Goal: Information Seeking & Learning: Learn about a topic

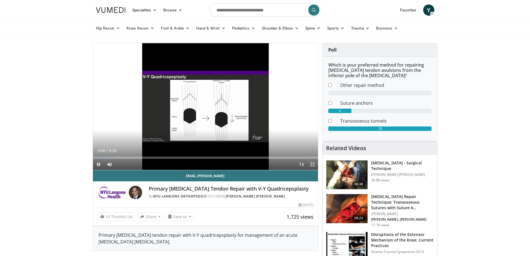
click at [311, 164] on span "Video Player" at bounding box center [312, 164] width 11 height 11
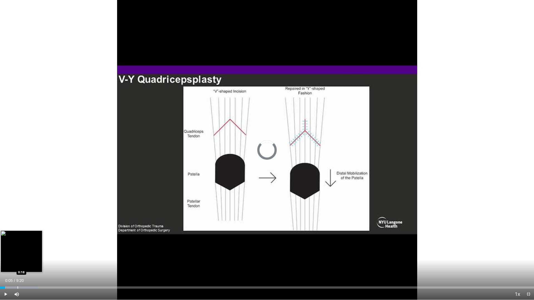
click at [17, 255] on div "Loaded : 7.06% 0:05 0:18" at bounding box center [267, 288] width 534 height 2
click at [29, 255] on div "Loaded : 10.60% 0:18 0:30" at bounding box center [267, 288] width 534 height 2
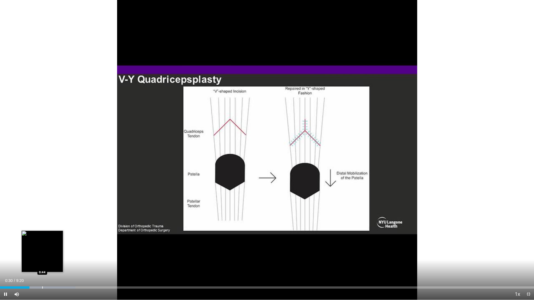
click at [43, 255] on div "Loaded : 14.14% 0:30 0:44" at bounding box center [267, 286] width 534 height 5
click at [48, 255] on div "Progress Bar" at bounding box center [48, 288] width 1 height 2
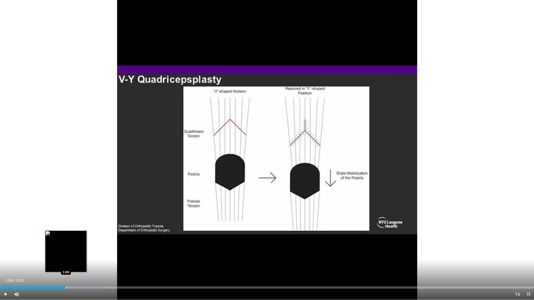
click at [66, 255] on div "Progress Bar" at bounding box center [66, 288] width 1 height 2
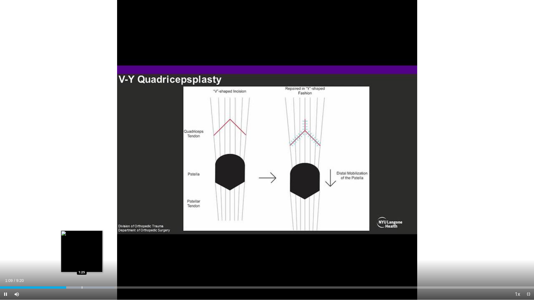
click at [82, 255] on div "Loaded : 21.42% 1:09 1:25" at bounding box center [267, 286] width 534 height 5
click at [92, 255] on div "Loaded : 23.20% 1:26 1:36" at bounding box center [267, 286] width 534 height 5
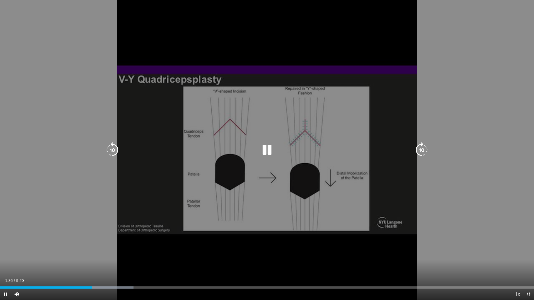
click at [110, 255] on div "Loaded : 24.99% 1:36 1:36" at bounding box center [267, 286] width 534 height 5
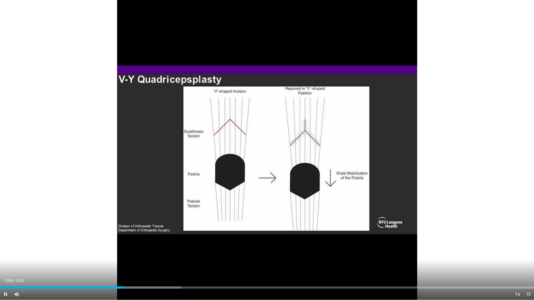
click at [167, 255] on div "Current Time 2:09 / Duration 9:20 Pause Skip Backward Skip Forward Mute Loaded …" at bounding box center [267, 294] width 534 height 11
click at [177, 255] on div "Progress Bar" at bounding box center [177, 288] width 1 height 2
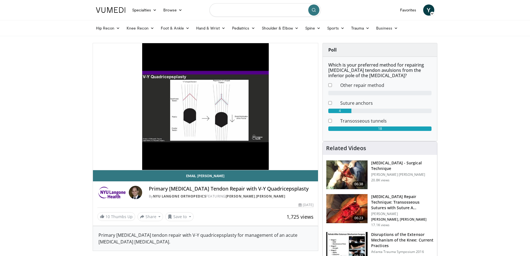
click at [236, 14] on input "Search topics, interventions" at bounding box center [264, 9] width 111 height 13
type input "**********"
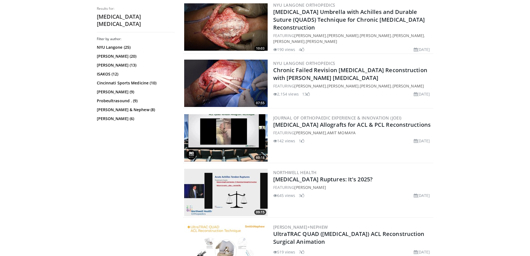
scroll to position [195, 0]
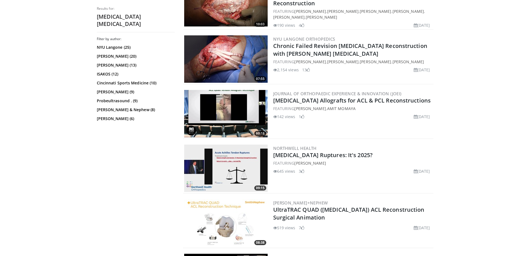
click at [245, 170] on img at bounding box center [225, 167] width 83 height 47
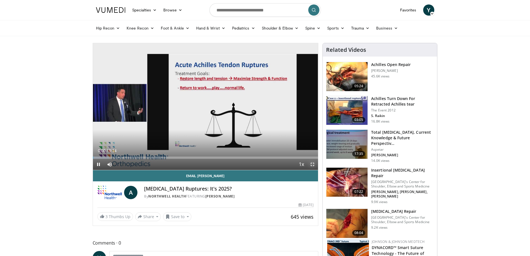
click at [311, 164] on span "Video Player" at bounding box center [312, 164] width 11 height 11
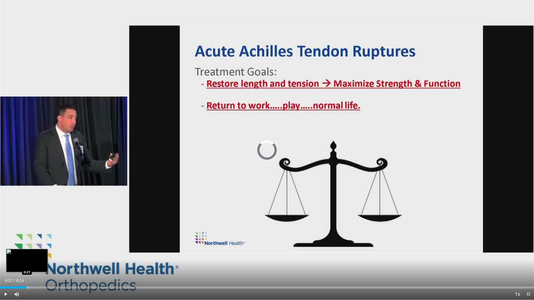
click at [27, 255] on div "Loaded : 7.15% 0:27 0:27" at bounding box center [267, 286] width 534 height 5
click at [40, 255] on div "Progress Bar" at bounding box center [40, 288] width 1 height 2
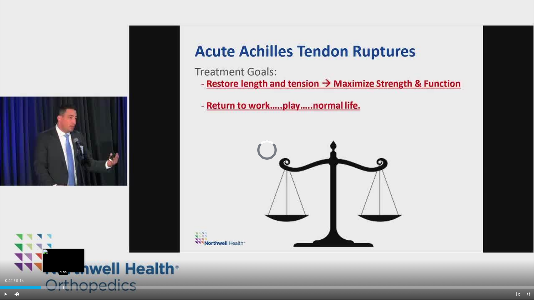
click at [65, 255] on div "Loaded : 12.52% 1:07 1:05" at bounding box center [267, 286] width 534 height 5
click at [77, 255] on div "Loaded : 16.10% 1:07 1:19" at bounding box center [267, 286] width 534 height 5
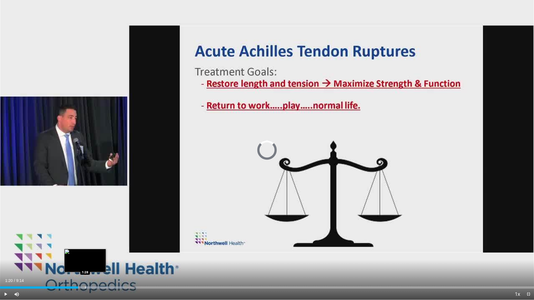
click at [85, 255] on div "Loaded : 23.27% 1:28 1:28" at bounding box center [267, 286] width 534 height 5
click at [93, 255] on div "Loaded : 28.64% 1:37 1:36" at bounding box center [267, 286] width 534 height 5
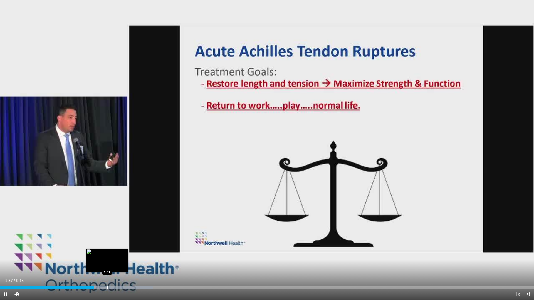
click at [107, 255] on div "Loaded : 28.64% 1:37 1:51" at bounding box center [267, 286] width 534 height 5
click at [121, 255] on div "Loaded : 28.64% 1:51 2:06" at bounding box center [267, 286] width 534 height 5
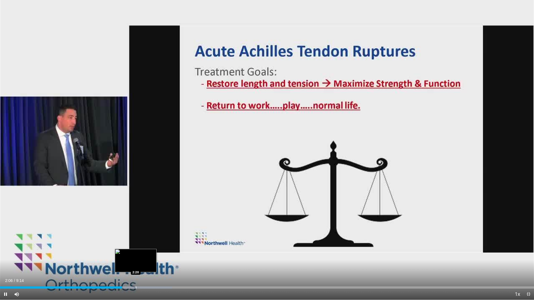
click at [136, 255] on div "Loaded : 32.22% 2:06 2:20" at bounding box center [267, 286] width 534 height 5
click at [153, 255] on div "Current Time 2:24 / Duration 9:14 Pause Skip Backward Skip Forward Mute Loaded …" at bounding box center [267, 294] width 534 height 11
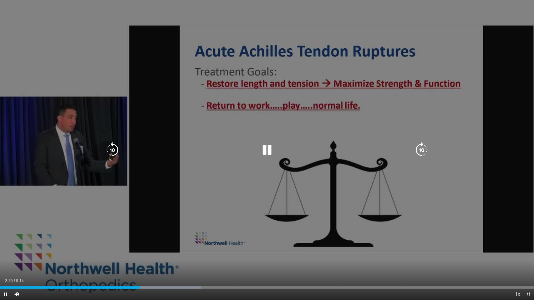
click at [163, 255] on div "Current Time 2:25 / Duration 9:14 Pause Skip Backward Skip Forward Mute Loaded …" at bounding box center [267, 294] width 534 height 11
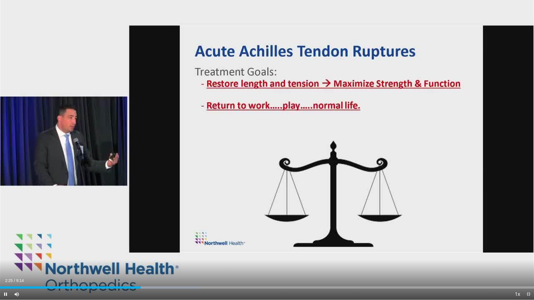
click at [171, 255] on div "Current Time 2:25 / Duration 9:14 Pause Skip Backward Skip Forward Mute Loaded …" at bounding box center [267, 294] width 534 height 11
click at [180, 255] on div "Progress Bar" at bounding box center [180, 288] width 1 height 2
click at [195, 255] on div "Progress Bar" at bounding box center [195, 288] width 1 height 2
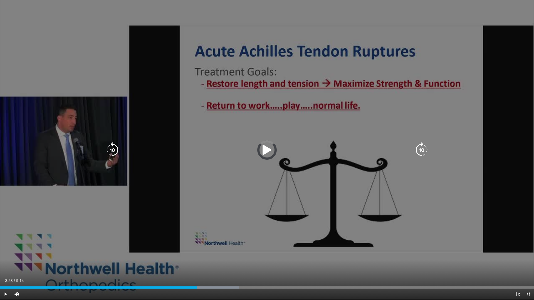
click at [206, 255] on div "Loaded : 44.75% 3:23 3:31" at bounding box center [267, 286] width 534 height 5
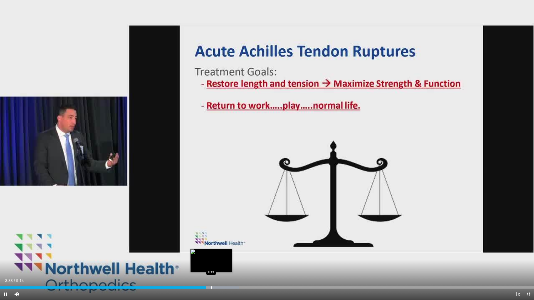
click at [212, 255] on div "Progress Bar" at bounding box center [211, 288] width 1 height 2
click at [234, 255] on div "Progress Bar" at bounding box center [233, 288] width 88 height 2
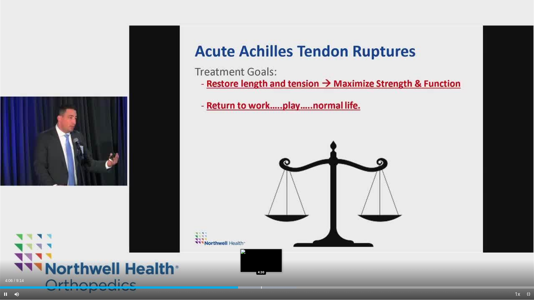
click at [261, 255] on div "Progress Bar" at bounding box center [261, 288] width 1 height 2
click at [276, 255] on div "Progress Bar" at bounding box center [276, 288] width 1 height 2
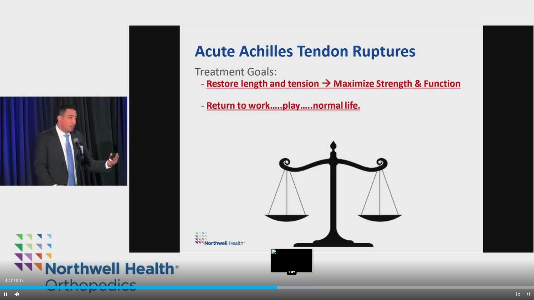
click at [291, 255] on div "Progress Bar" at bounding box center [282, 288] width 67 height 2
click at [311, 255] on div "Progress Bar" at bounding box center [311, 288] width 1 height 2
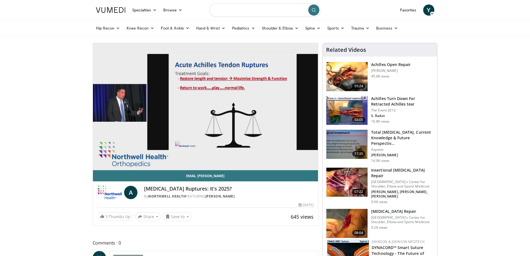
click at [221, 10] on input "Search topics, interventions" at bounding box center [264, 9] width 111 height 13
type input "**********"
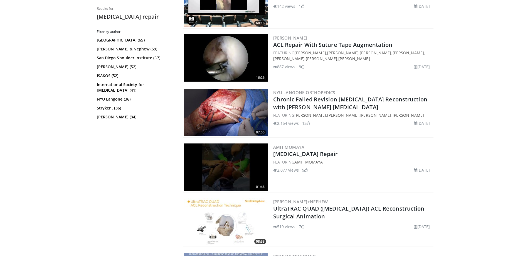
scroll to position [278, 0]
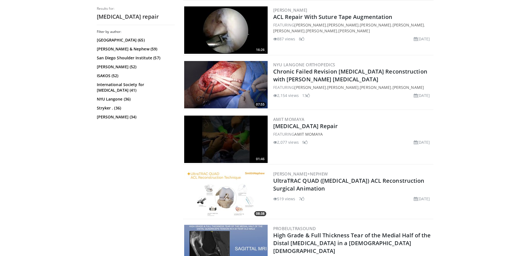
click at [228, 134] on img at bounding box center [225, 138] width 83 height 47
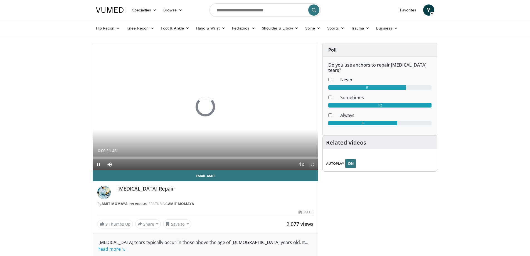
click at [313, 163] on span "Video Player" at bounding box center [312, 164] width 11 height 11
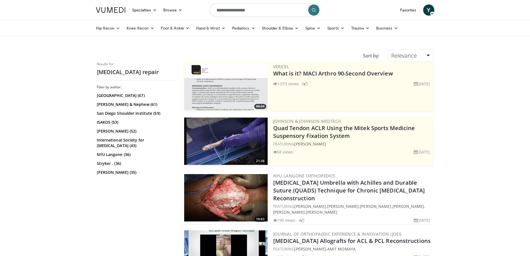
scroll to position [278, 0]
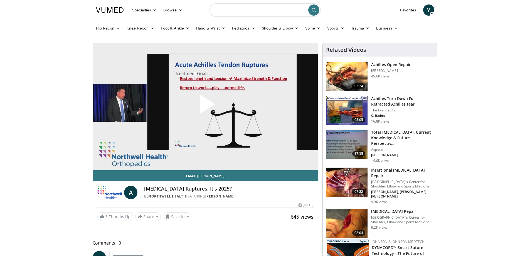
click at [249, 13] on input "Search topics, interventions" at bounding box center [264, 9] width 111 height 13
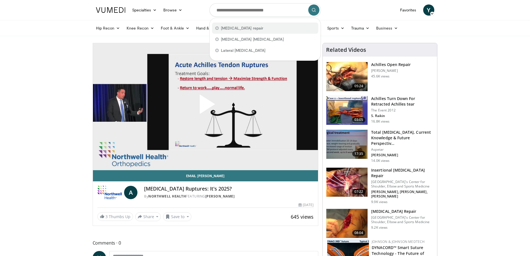
click at [231, 28] on span "[MEDICAL_DATA] repair" at bounding box center [242, 28] width 42 height 6
type input "**********"
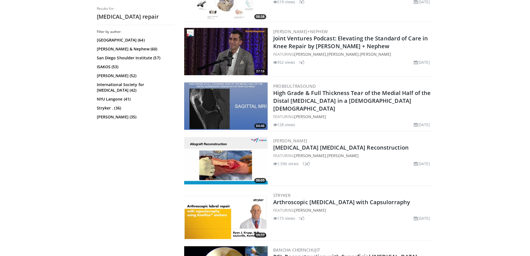
scroll to position [501, 0]
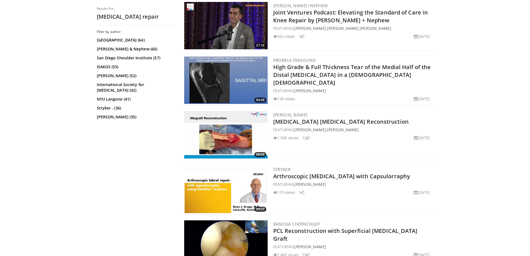
click at [207, 76] on img at bounding box center [225, 79] width 83 height 47
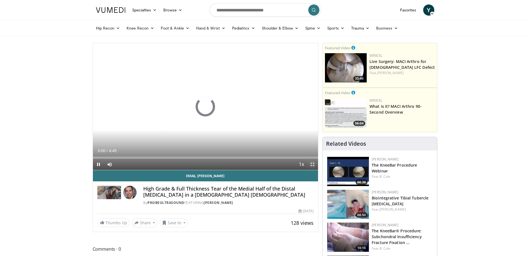
click at [315, 163] on span "Video Player" at bounding box center [312, 164] width 11 height 11
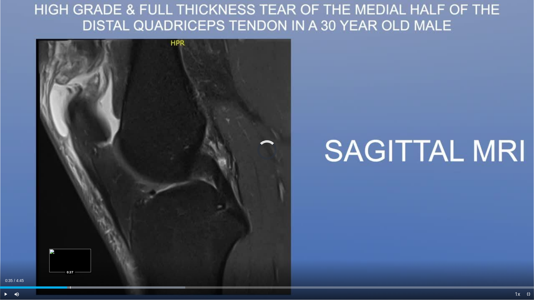
click at [70, 255] on div "Loaded : 34.71% 0:37 0:37" at bounding box center [267, 288] width 534 height 2
click at [78, 255] on div "Loaded : 34.71% 0:37 0:41" at bounding box center [267, 286] width 534 height 5
click at [104, 255] on div "Loaded : 41.66% 0:55 0:55" at bounding box center [267, 286] width 534 height 5
click at [117, 255] on div "Progress Bar" at bounding box center [117, 288] width 1 height 2
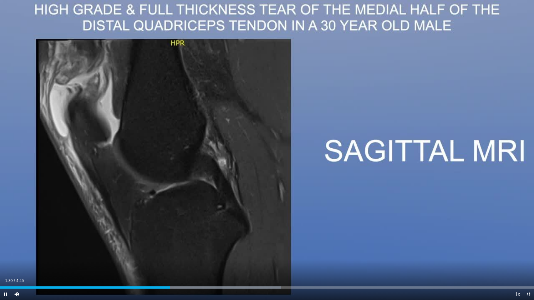
click at [198, 255] on div "Current Time 1:30 / Duration 4:45 Pause Skip Backward Skip Forward Mute Loaded …" at bounding box center [267, 294] width 534 height 11
click at [206, 255] on div "Progress Bar" at bounding box center [205, 288] width 1 height 2
click at [213, 255] on div "Progress Bar" at bounding box center [213, 288] width 1 height 2
click at [235, 255] on div "Loaded : 59.03% 1:54 2:05" at bounding box center [267, 286] width 534 height 5
click at [250, 255] on div "Loaded : 62.51% 2:06 2:13" at bounding box center [267, 286] width 534 height 5
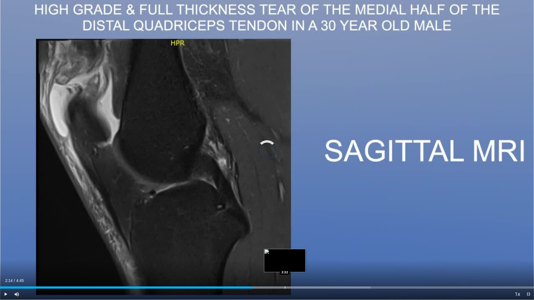
click at [285, 255] on div "Loaded : 69.45% 2:32 2:32" at bounding box center [267, 288] width 534 height 2
click at [310, 255] on div "Loaded : 69.45% 2:32 2:41" at bounding box center [267, 288] width 534 height 2
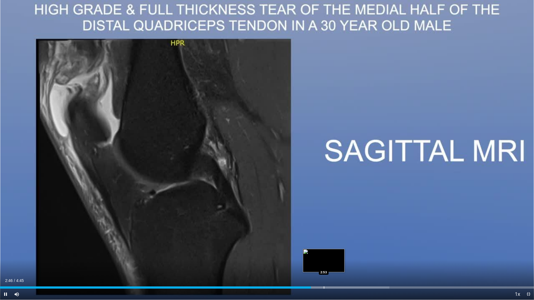
click at [323, 255] on div "Loaded : 72.93% 2:46 2:53" at bounding box center [267, 286] width 534 height 5
click at [345, 255] on div "Loaded : 80.63% 2:53 3:04" at bounding box center [267, 286] width 534 height 5
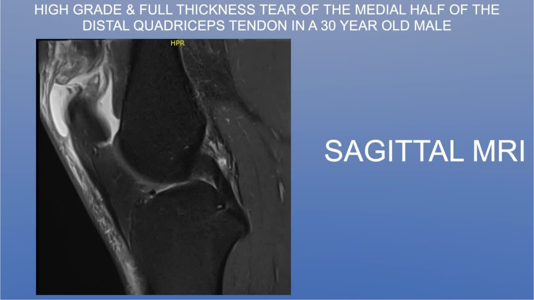
click at [345, 255] on div "Progress Bar" at bounding box center [345, 299] width 1 height 2
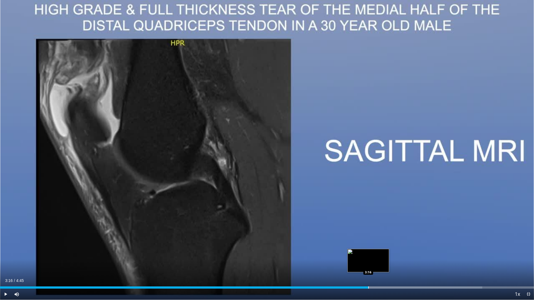
click at [368, 255] on div "Progress Bar" at bounding box center [368, 288] width 1 height 2
click at [390, 255] on div "Loaded : 90.30% 3:17 3:28" at bounding box center [267, 286] width 534 height 5
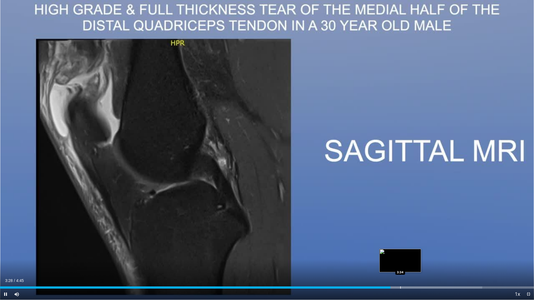
click at [405, 255] on div "Loaded : 90.30% 3:28 3:34" at bounding box center [267, 286] width 534 height 5
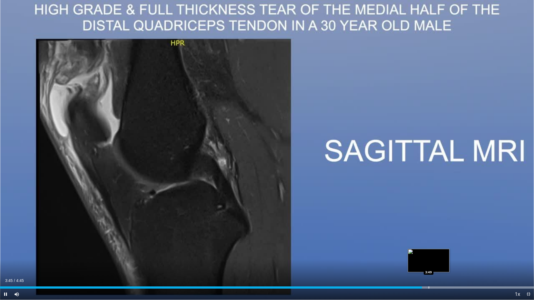
click at [429, 255] on div "Progress Bar" at bounding box center [429, 288] width 1 height 2
click at [438, 255] on div "Progress Bar" at bounding box center [438, 288] width 1 height 2
click at [452, 255] on div "Loaded : 100.00% 3:54 4:01" at bounding box center [267, 286] width 534 height 5
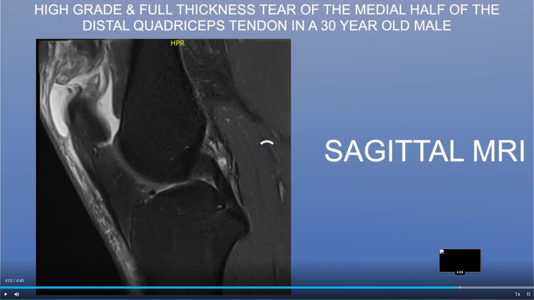
click at [460, 255] on div "Loaded : 100.00% 4:02 4:05" at bounding box center [267, 286] width 534 height 5
click at [479, 255] on div "Progress Bar" at bounding box center [446, 288] width 175 height 2
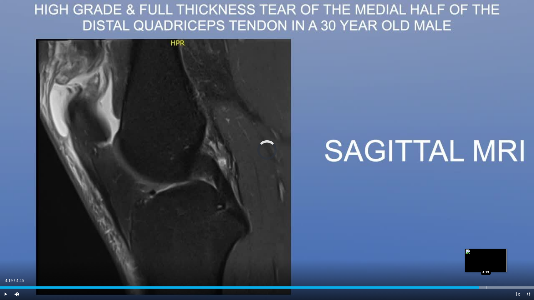
click at [486, 255] on div "Progress Bar" at bounding box center [486, 288] width 1 height 2
click at [501, 255] on div "Progress Bar" at bounding box center [500, 288] width 1 height 2
click at [503, 255] on div "Progress Bar" at bounding box center [503, 288] width 1 height 2
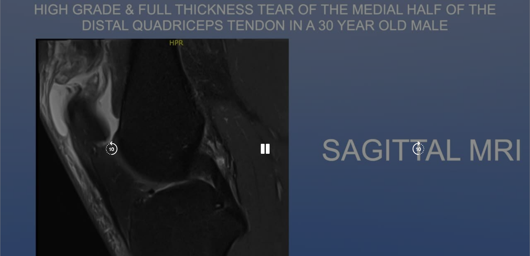
scroll to position [167, 0]
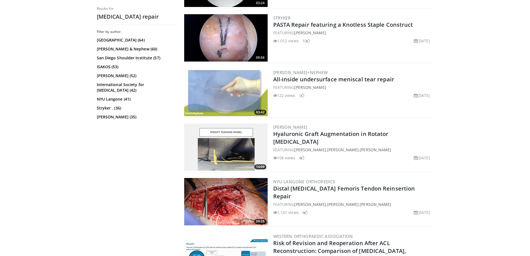
scroll to position [1335, 0]
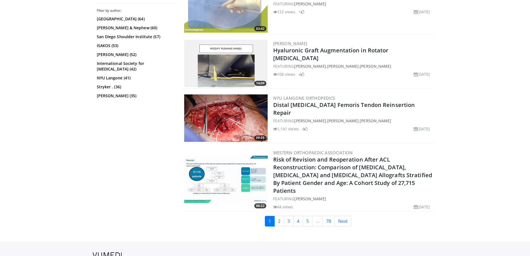
click at [236, 129] on img at bounding box center [225, 117] width 83 height 47
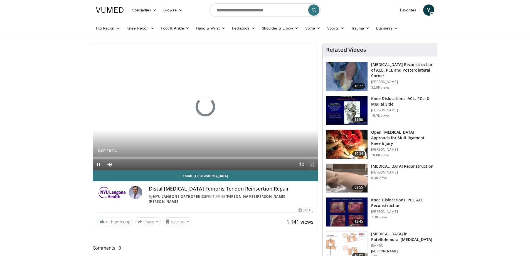
click at [312, 163] on span "Video Player" at bounding box center [312, 164] width 11 height 11
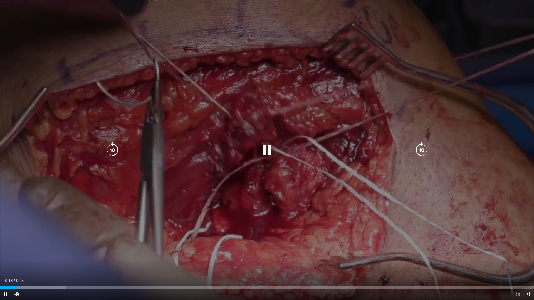
drag, startPoint x: 189, startPoint y: 285, endPoint x: 192, endPoint y: 286, distance: 3.1
click at [189, 255] on div "Loaded : 12.30% 0:18 3:20" at bounding box center [267, 286] width 534 height 5
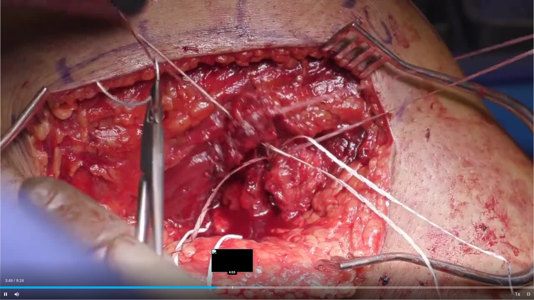
click at [232, 255] on div "Loaded : 51.47% 3:49 4:05" at bounding box center [267, 286] width 534 height 5
click at [242, 255] on div "Progress Bar" at bounding box center [240, 288] width 70 height 2
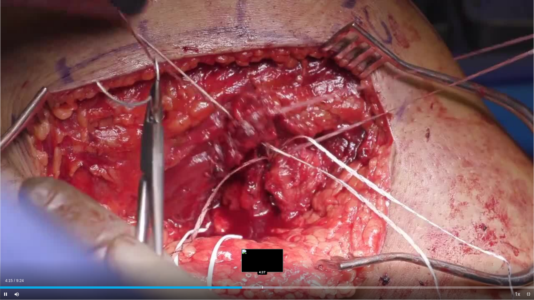
click at [262, 255] on div "Progress Bar" at bounding box center [262, 288] width 1 height 2
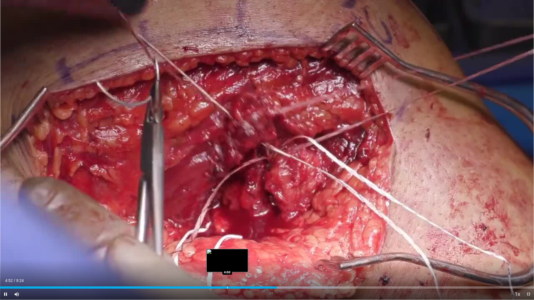
click at [227, 255] on div "Loaded : 63.30% 4:52 4:00" at bounding box center [267, 286] width 534 height 5
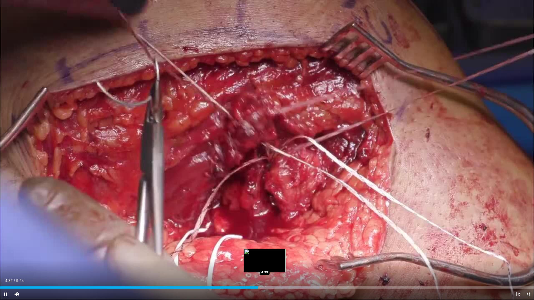
click at [265, 255] on div "Progress Bar" at bounding box center [265, 288] width 1 height 2
click at [276, 255] on div "Loaded : 60.34% 4:40 4:51" at bounding box center [267, 286] width 534 height 5
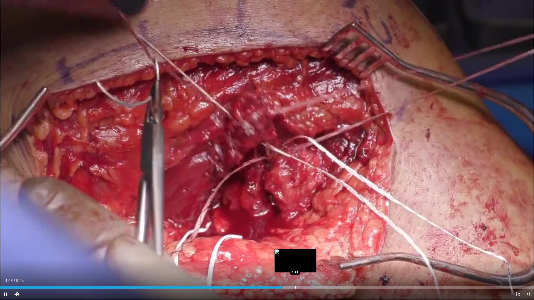
click at [298, 255] on div "Loaded : 63.89% 4:58 5:11" at bounding box center [267, 286] width 534 height 5
click at [310, 255] on div "Loaded : 65.66% 5:15 5:27" at bounding box center [267, 288] width 534 height 2
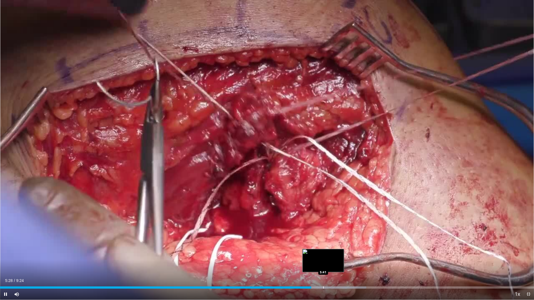
click at [323, 255] on div "Loaded : 68.58% 5:28 5:41" at bounding box center [267, 286] width 534 height 5
